Goal: Navigation & Orientation: Find specific page/section

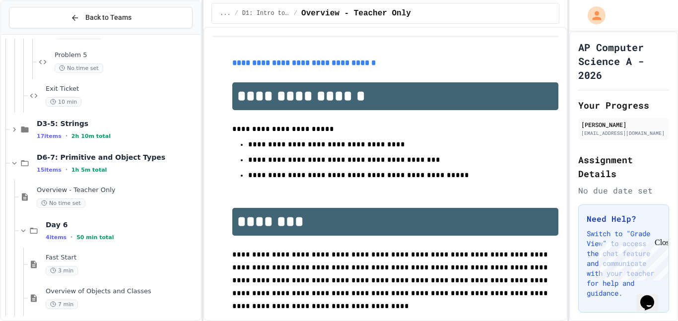
scroll to position [758, 0]
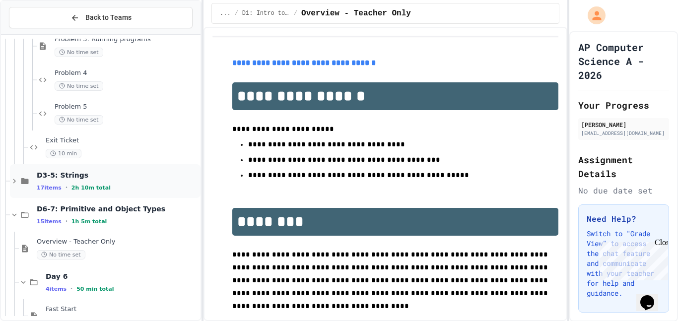
click at [14, 184] on icon at bounding box center [14, 181] width 9 height 9
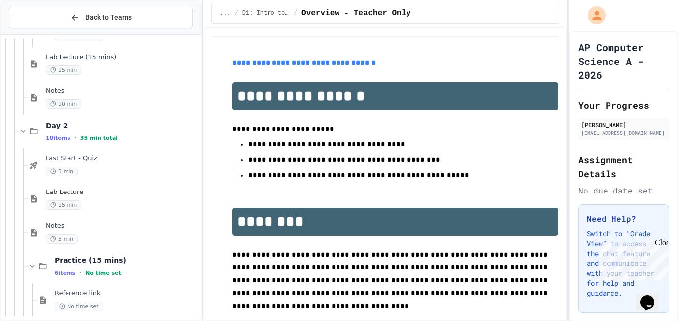
scroll to position [373, 0]
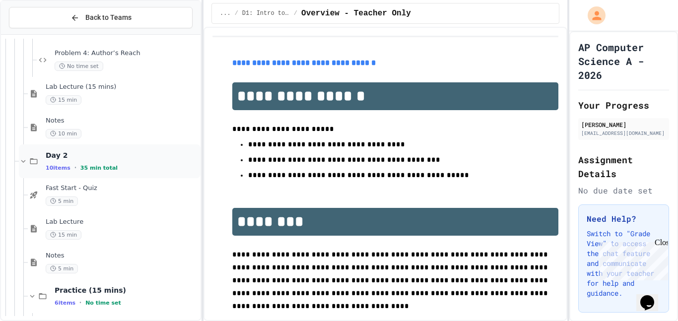
click at [22, 163] on icon at bounding box center [23, 161] width 9 height 9
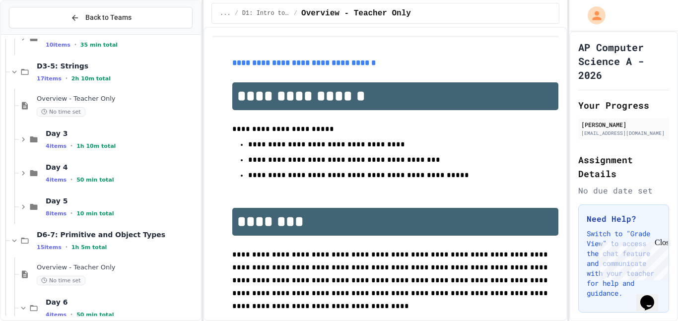
scroll to position [482, 0]
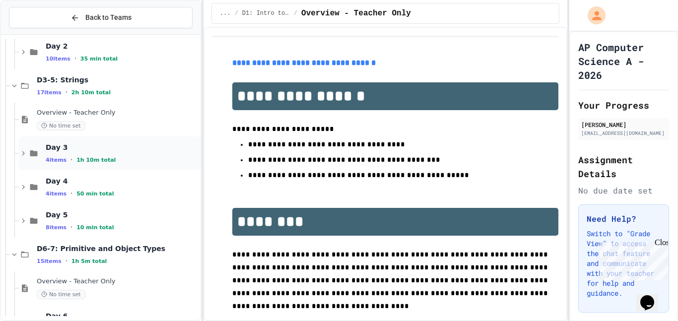
click at [23, 153] on icon at bounding box center [23, 153] width 9 height 9
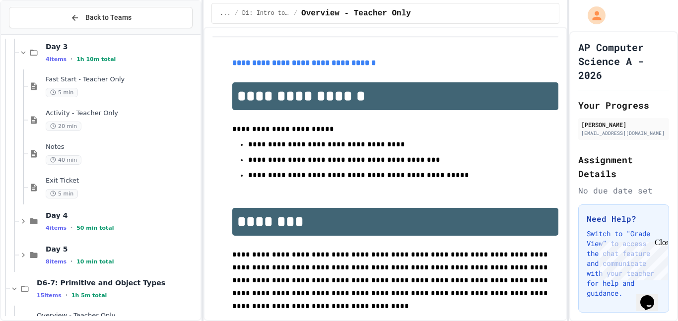
scroll to position [584, 0]
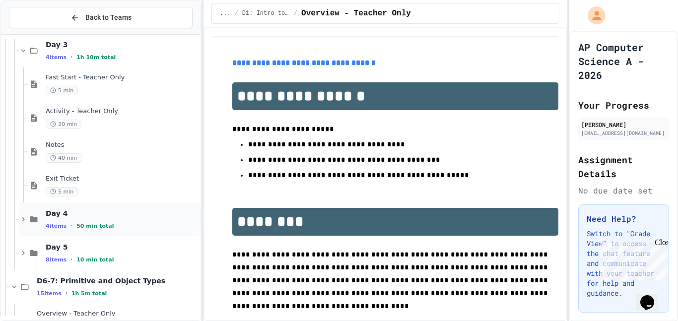
click at [24, 221] on icon at bounding box center [23, 219] width 9 height 9
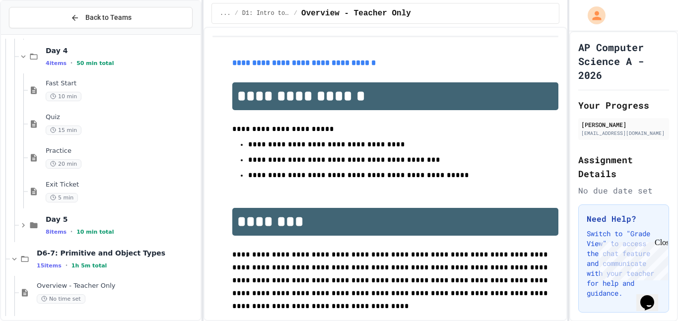
scroll to position [754, 0]
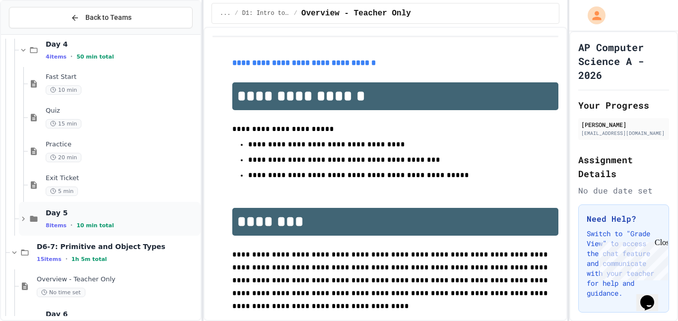
click at [25, 218] on icon at bounding box center [23, 218] width 9 height 9
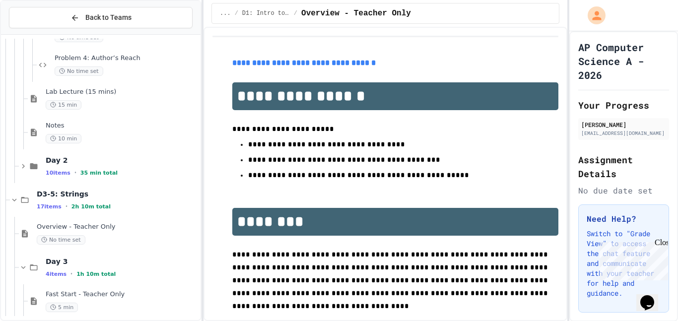
scroll to position [367, 0]
click at [23, 167] on icon at bounding box center [23, 167] width 9 height 9
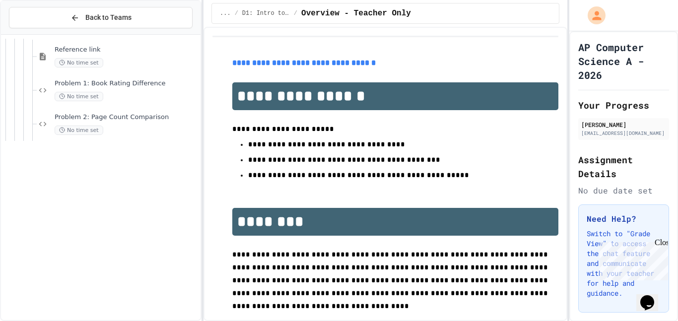
scroll to position [0, 0]
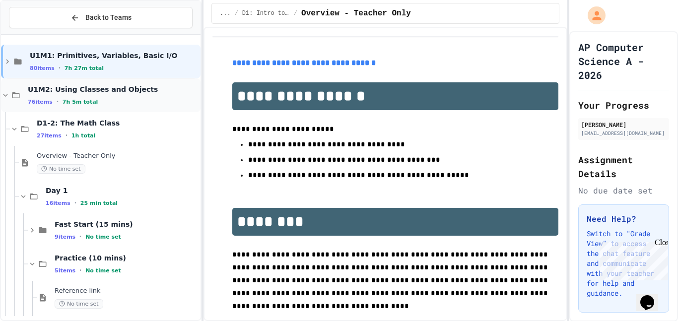
click at [5, 95] on icon at bounding box center [5, 95] width 9 height 9
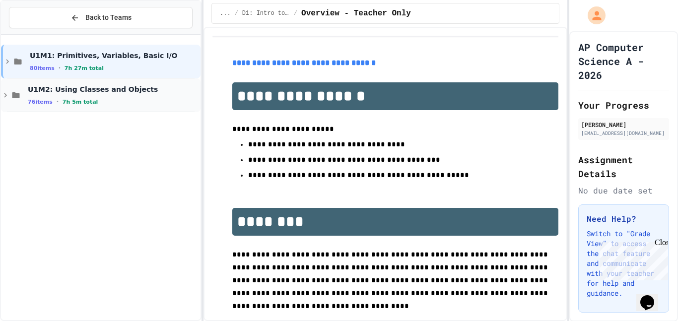
click at [5, 95] on icon at bounding box center [5, 95] width 9 height 9
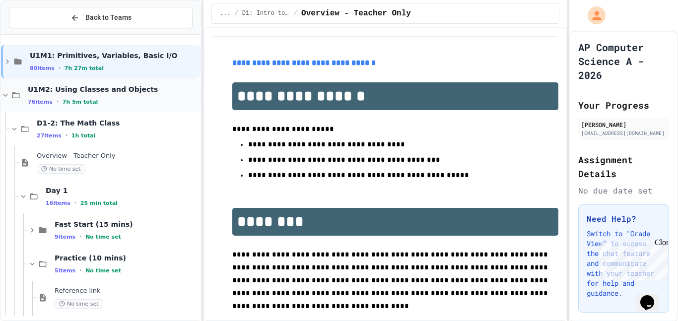
click at [6, 97] on icon at bounding box center [5, 95] width 9 height 9
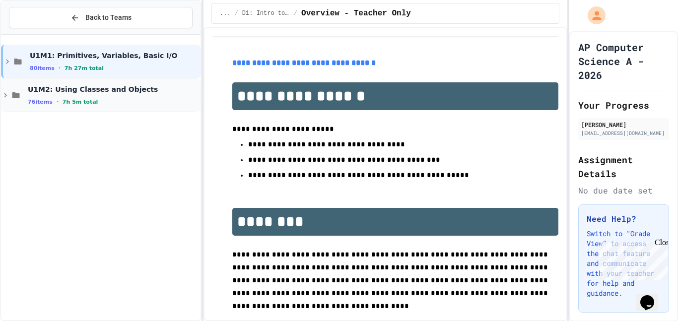
click at [5, 98] on icon at bounding box center [5, 95] width 9 height 9
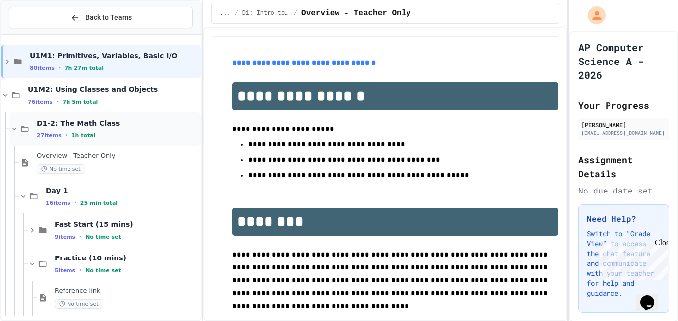
click at [14, 129] on icon at bounding box center [14, 129] width 9 height 9
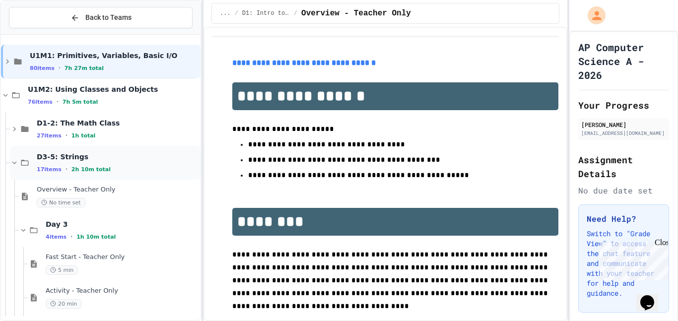
click at [12, 158] on icon at bounding box center [14, 162] width 9 height 9
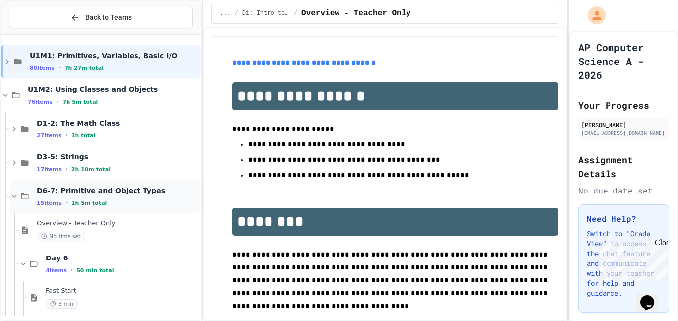
click at [14, 196] on icon at bounding box center [14, 196] width 9 height 9
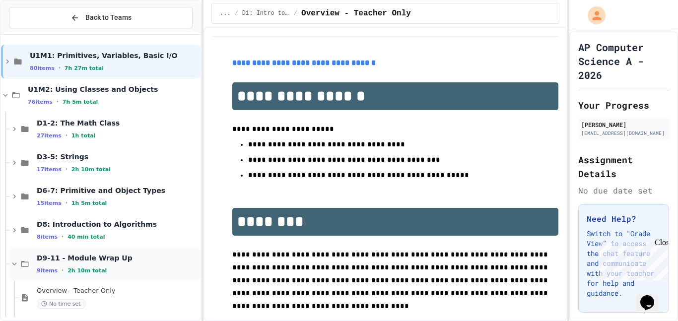
click at [14, 259] on icon at bounding box center [14, 263] width 9 height 9
click at [11, 164] on icon at bounding box center [14, 162] width 9 height 9
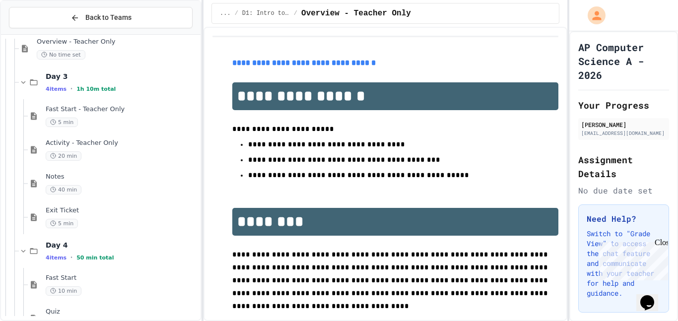
scroll to position [144, 0]
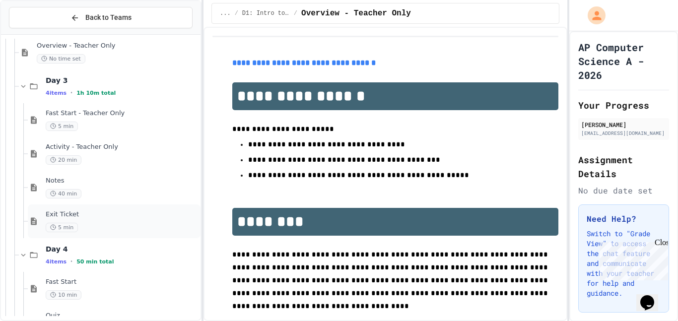
click at [56, 221] on div "Exit Ticket 5 min" at bounding box center [122, 221] width 153 height 22
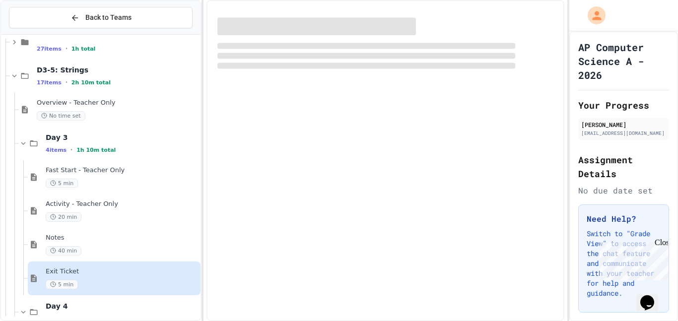
scroll to position [13, 0]
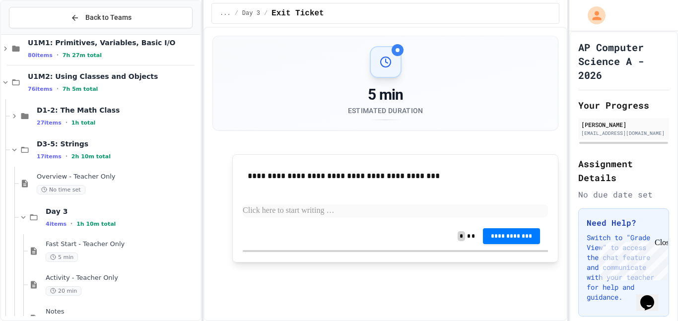
scroll to position [0, 0]
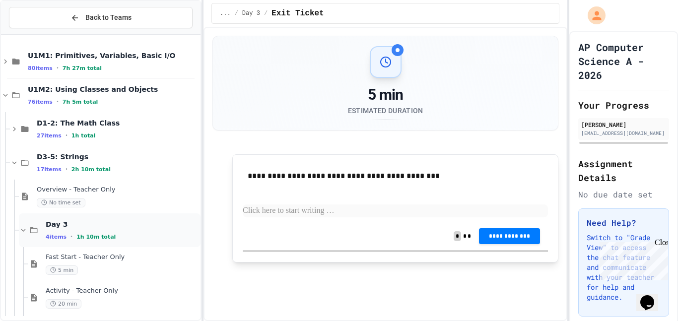
click at [23, 230] on icon at bounding box center [23, 230] width 9 height 9
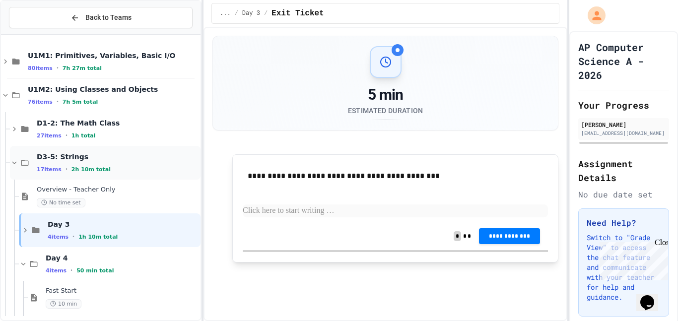
click at [14, 163] on icon at bounding box center [14, 162] width 9 height 9
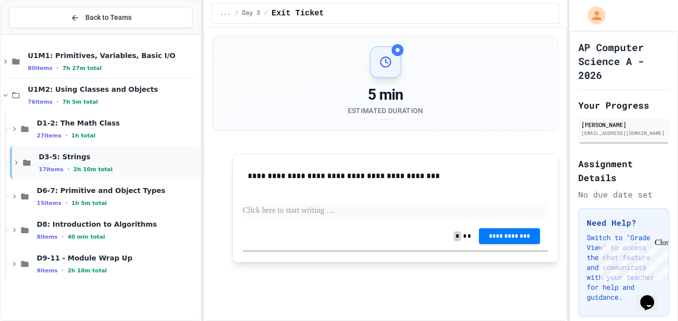
click at [16, 163] on icon at bounding box center [16, 162] width 9 height 9
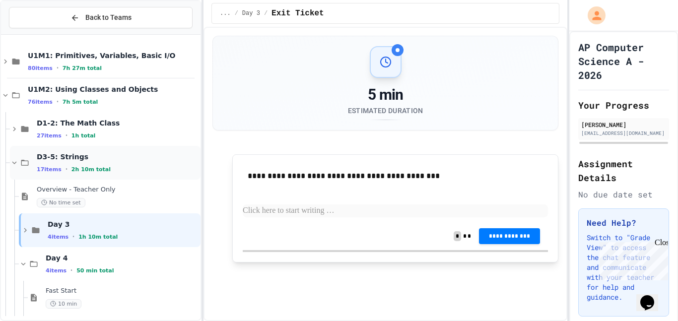
click at [11, 163] on icon at bounding box center [14, 162] width 9 height 9
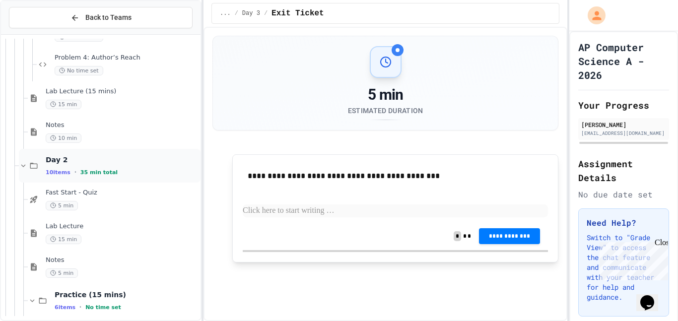
click at [37, 165] on icon at bounding box center [33, 166] width 7 height 6
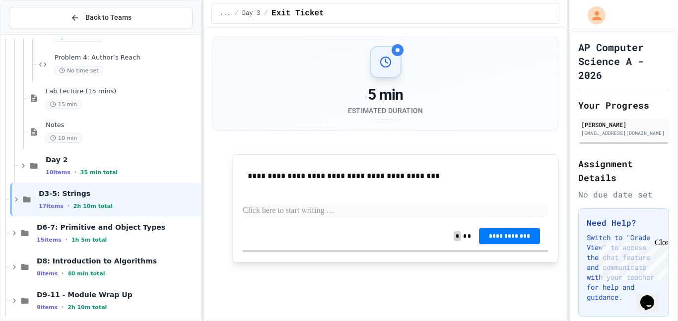
scroll to position [364, 0]
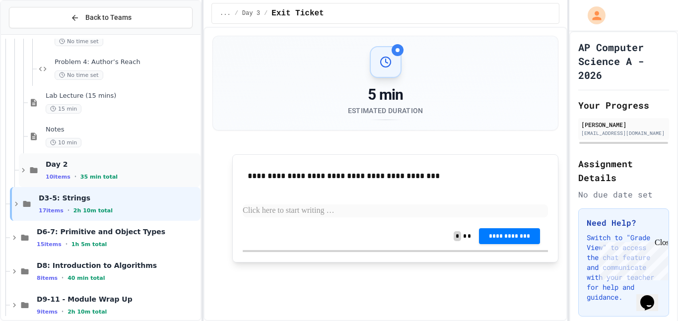
click at [51, 175] on span "10 items" at bounding box center [58, 177] width 25 height 6
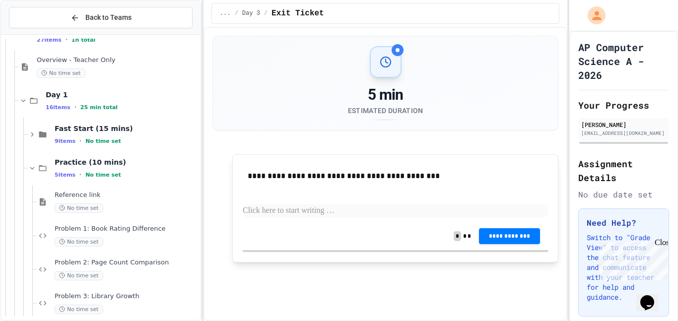
scroll to position [92, 0]
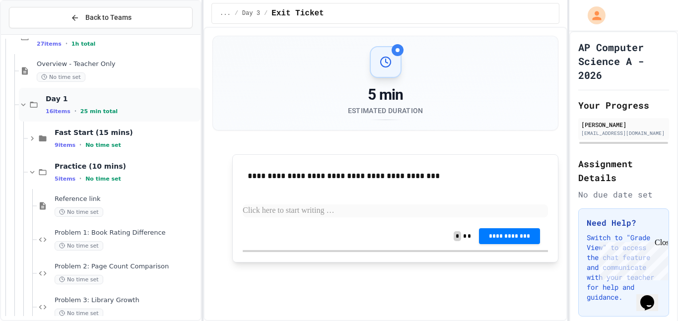
click at [27, 106] on icon at bounding box center [23, 104] width 9 height 9
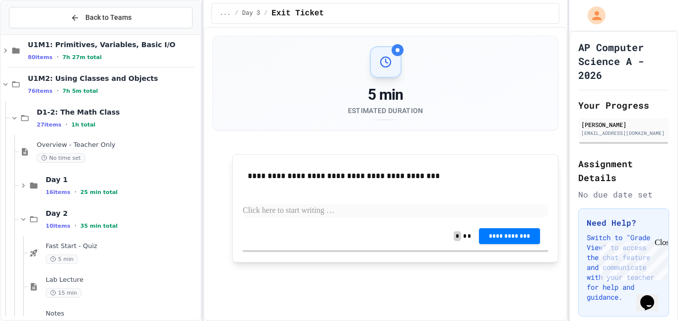
scroll to position [0, 0]
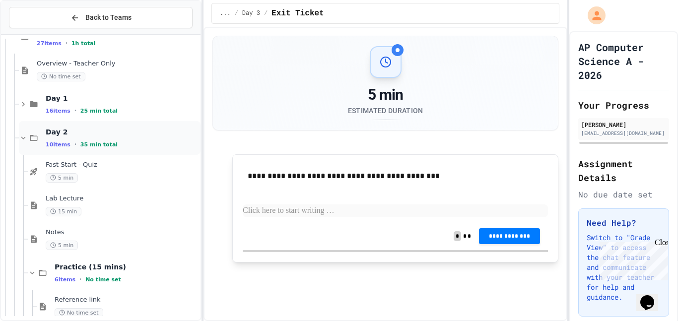
click at [23, 138] on icon at bounding box center [23, 137] width 9 height 9
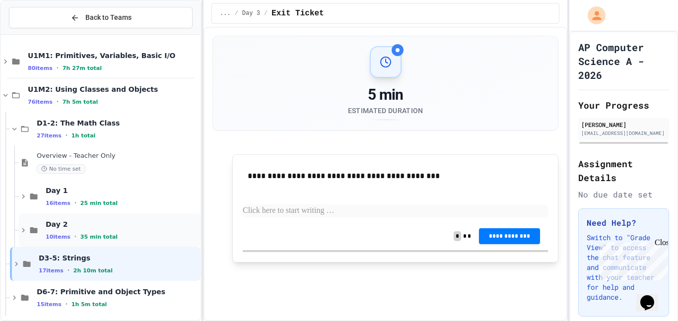
click at [25, 230] on icon at bounding box center [23, 230] width 9 height 9
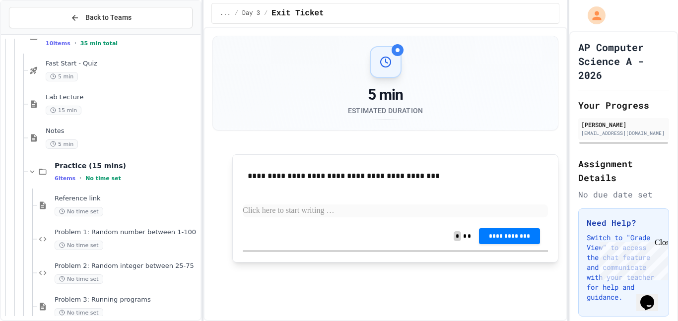
scroll to position [75, 0]
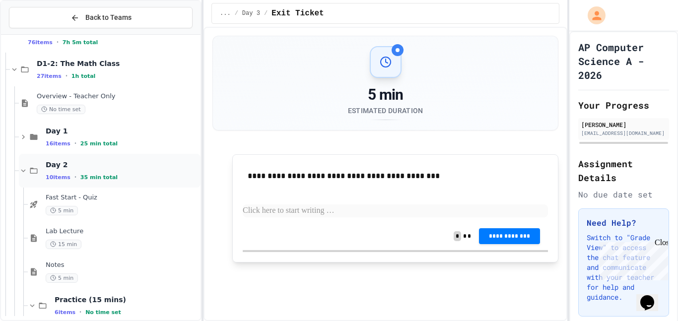
click at [27, 173] on icon at bounding box center [23, 170] width 9 height 9
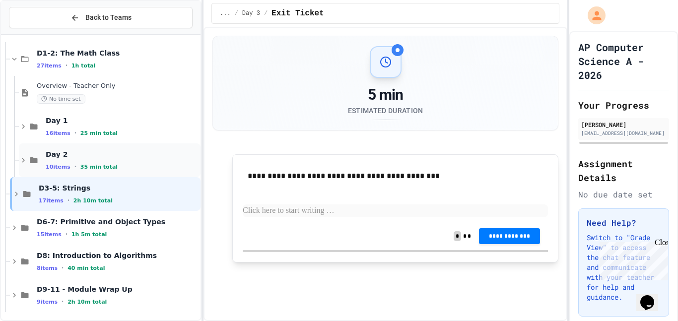
click at [27, 160] on icon at bounding box center [23, 160] width 9 height 9
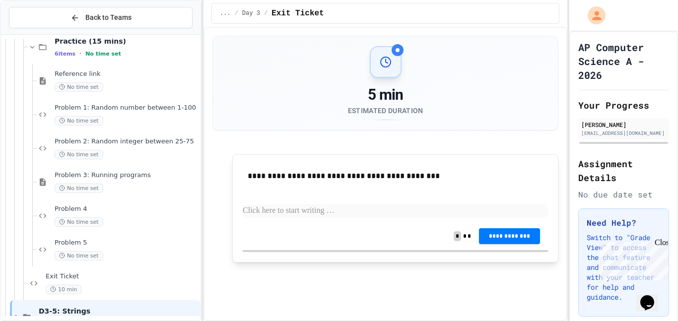
scroll to position [317, 0]
click at [64, 280] on span "Exit Ticket" at bounding box center [122, 278] width 153 height 8
